Goal: Information Seeking & Learning: Learn about a topic

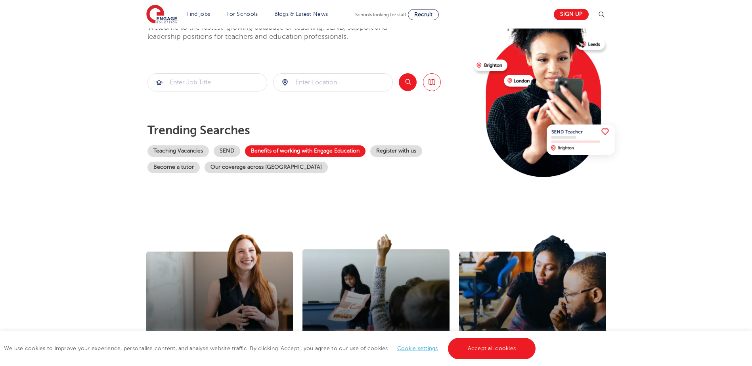
scroll to position [79, 0]
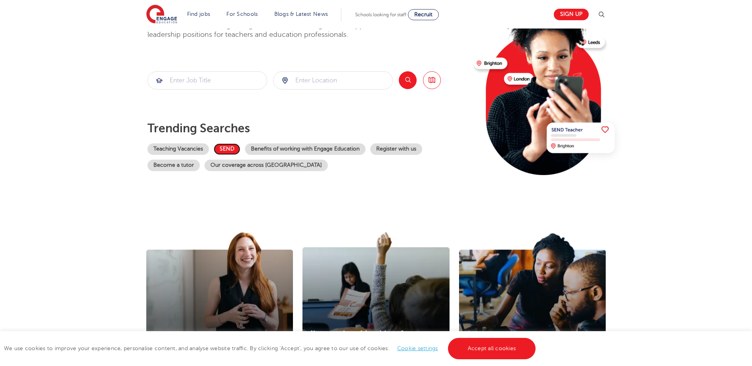
click at [222, 148] on link "SEND" at bounding box center [227, 148] width 27 height 11
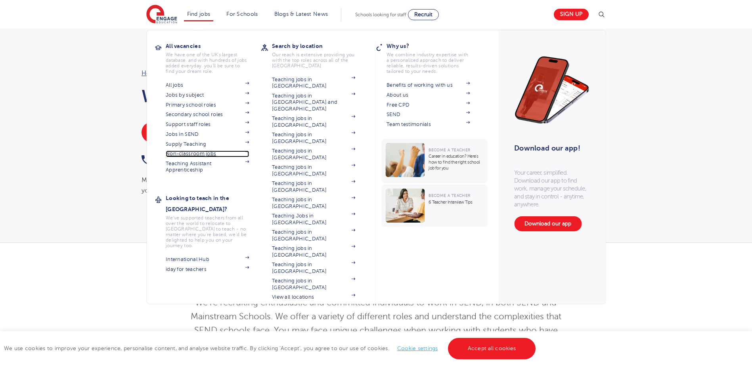
click at [204, 151] on link "Non-classroom jobs" at bounding box center [207, 154] width 83 height 6
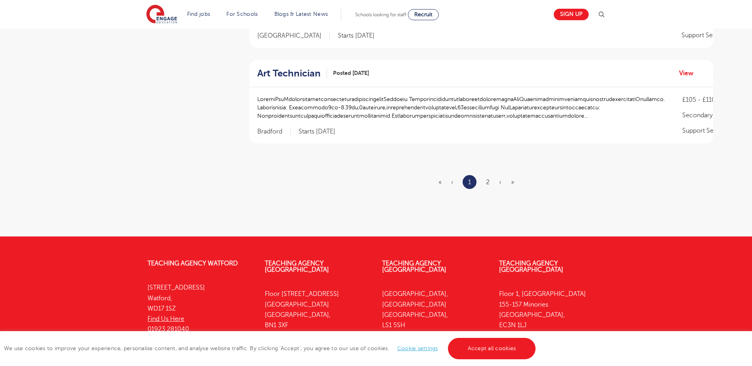
scroll to position [951, 0]
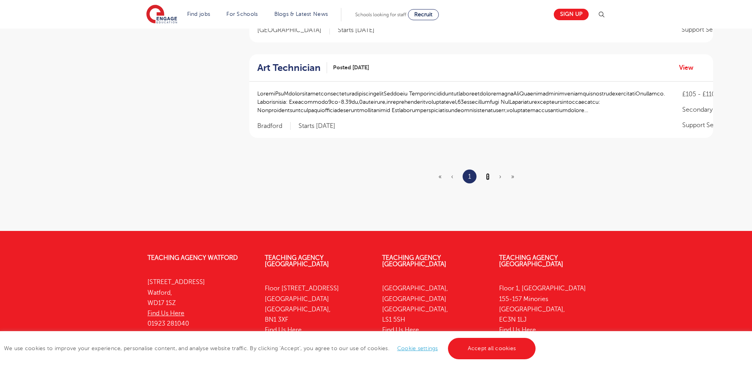
click at [487, 178] on link "2" at bounding box center [488, 176] width 4 height 7
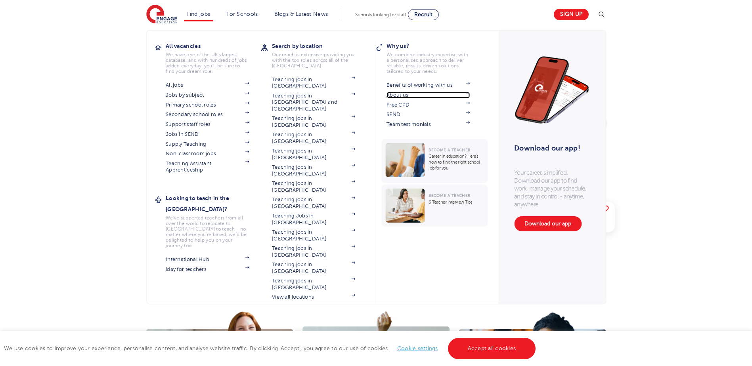
click at [406, 94] on link "About us" at bounding box center [427, 95] width 83 height 6
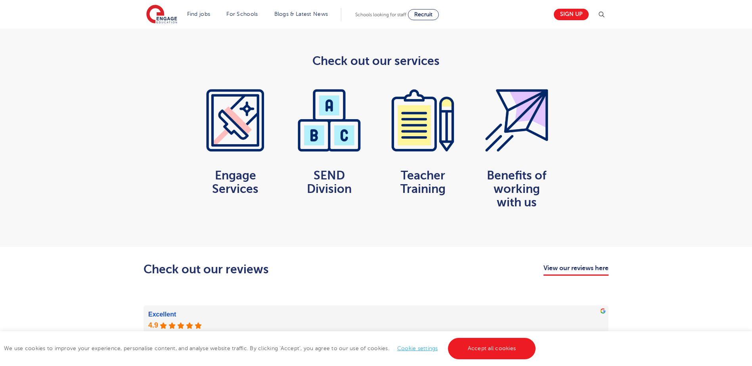
scroll to position [595, 0]
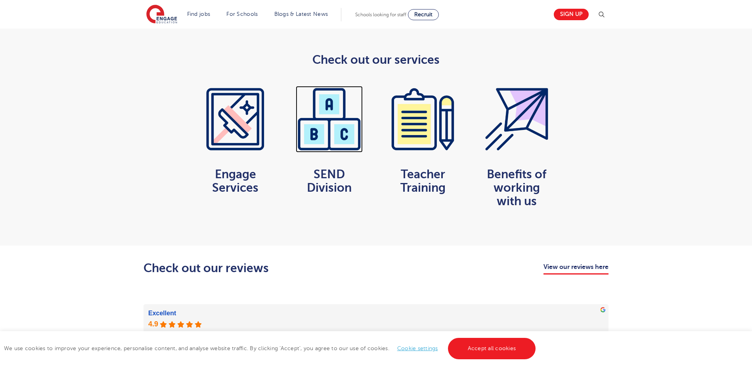
click at [330, 117] on img at bounding box center [329, 119] width 67 height 67
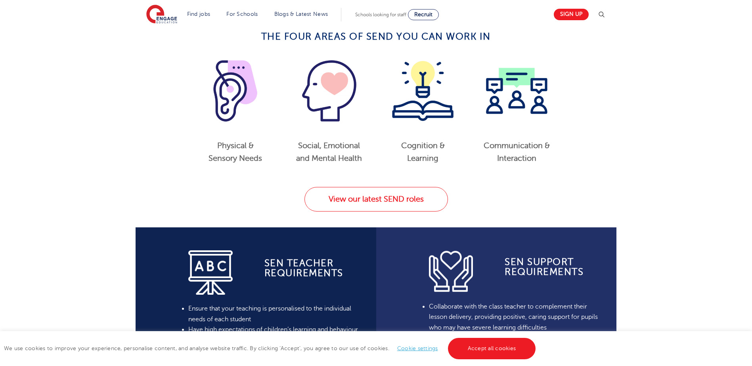
scroll to position [238, 0]
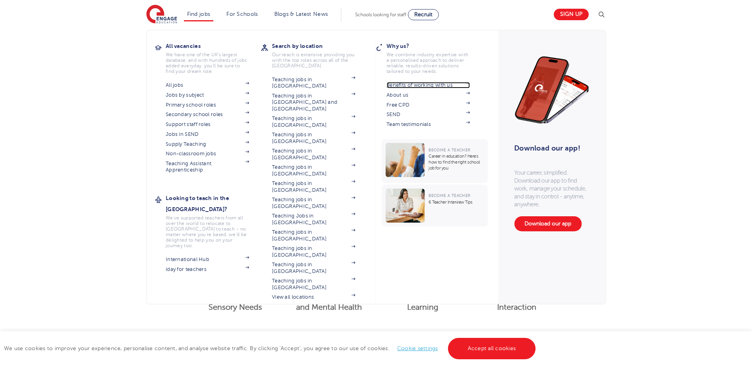
click at [407, 88] on link "Benefits of working with us" at bounding box center [427, 85] width 83 height 6
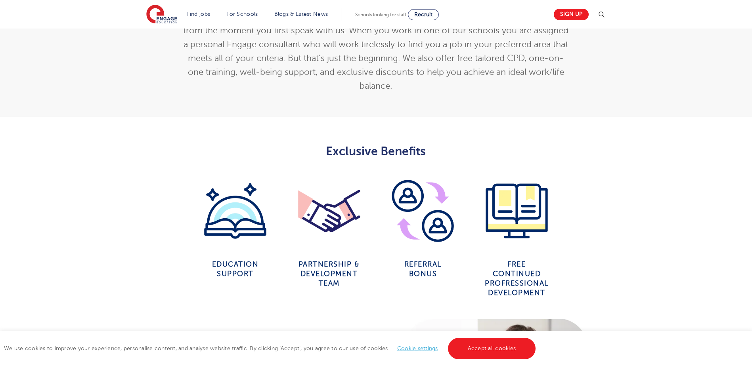
scroll to position [317, 0]
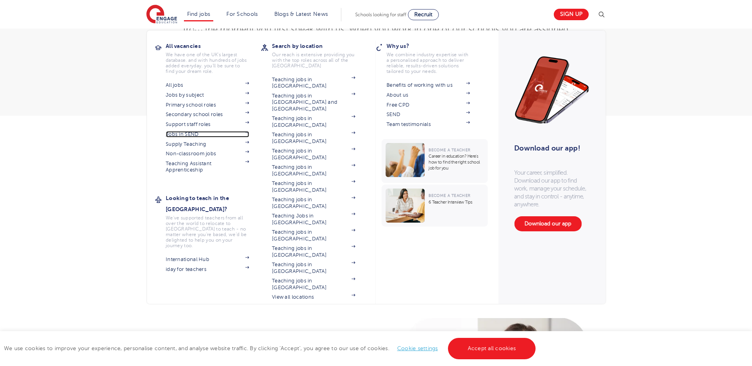
click at [201, 133] on link "Jobs in SEND" at bounding box center [207, 134] width 83 height 6
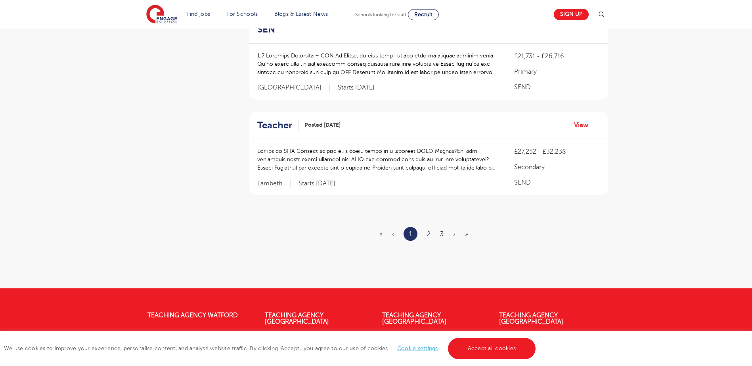
scroll to position [951, 0]
click at [430, 230] on link "2" at bounding box center [429, 233] width 4 height 7
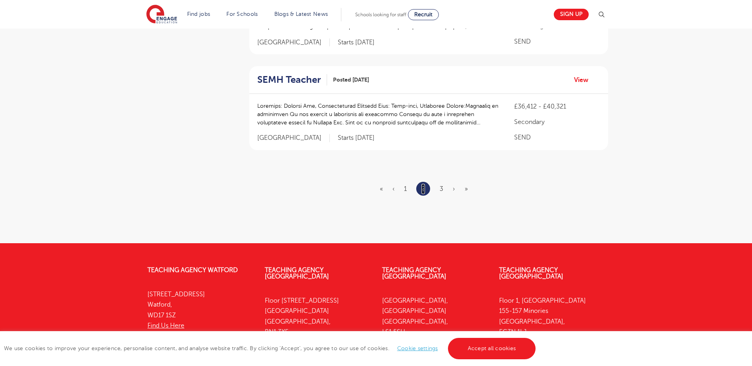
scroll to position [951, 0]
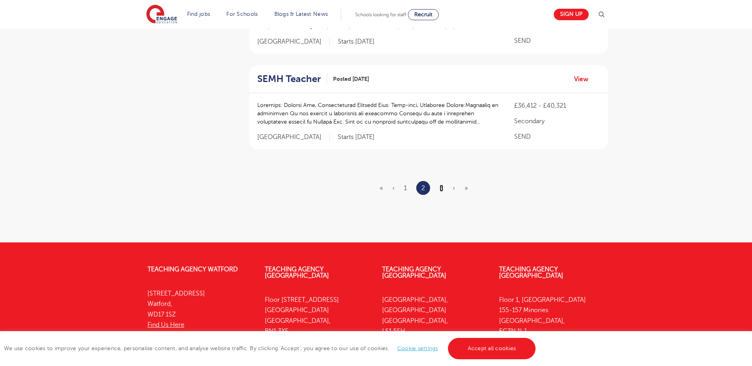
click at [440, 187] on link "3" at bounding box center [442, 188] width 4 height 7
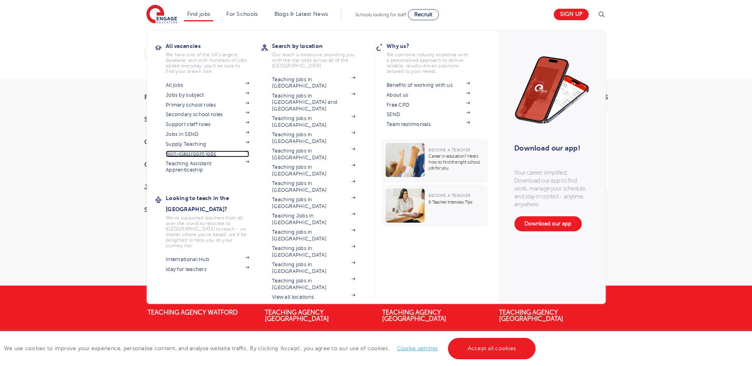
click at [198, 153] on link "Non-classroom jobs" at bounding box center [207, 154] width 83 height 6
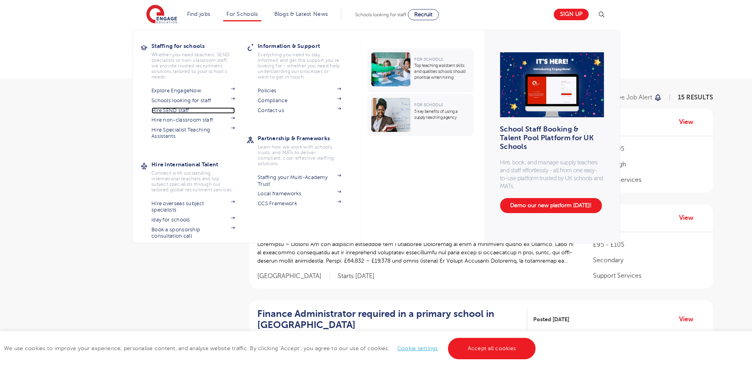
click at [168, 111] on link "Hire SEND staff" at bounding box center [192, 110] width 83 height 6
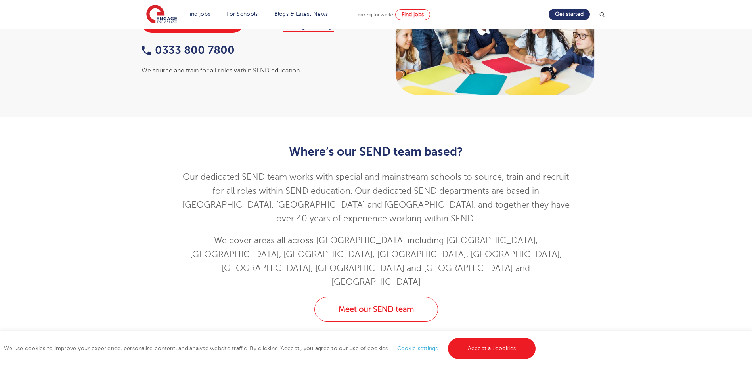
scroll to position [79, 0]
